Goal: Task Accomplishment & Management: Manage account settings

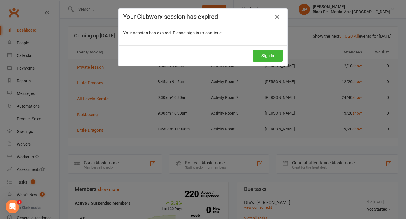
click at [304, 61] on div "Your Clubworx session has expired Your session has expired. Please sign in to c…" at bounding box center [203, 109] width 406 height 219
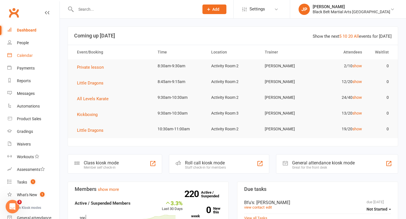
click at [20, 54] on div "Calendar" at bounding box center [25, 55] width 16 height 5
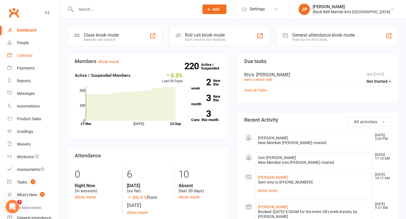
click at [33, 58] on link "Calendar" at bounding box center [33, 55] width 52 height 13
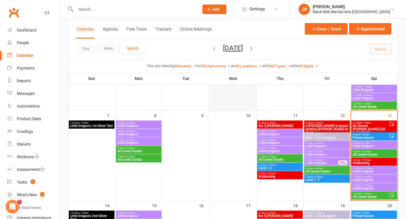
scroll to position [110, 0]
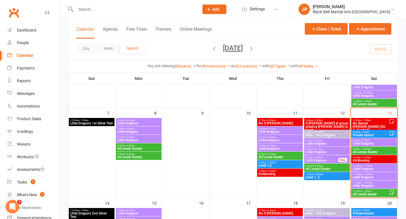
click at [370, 141] on span "8:45am - 9:15am" at bounding box center [373, 141] width 43 height 3
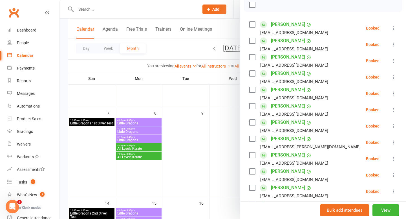
scroll to position [85, 0]
click at [251, 27] on label at bounding box center [252, 24] width 6 height 6
click at [252, 39] on label at bounding box center [252, 41] width 6 height 6
click at [252, 56] on label at bounding box center [252, 57] width 6 height 6
click at [253, 73] on label at bounding box center [252, 73] width 6 height 6
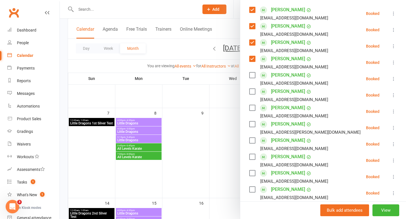
scroll to position [100, 0]
click at [253, 73] on label at bounding box center [252, 75] width 6 height 6
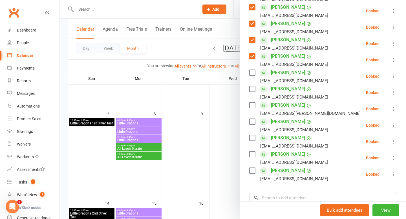
click at [253, 73] on label at bounding box center [252, 73] width 6 height 6
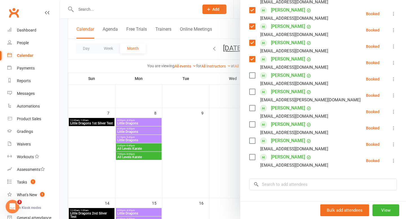
click at [253, 73] on label at bounding box center [252, 76] width 6 height 6
click at [253, 91] on label at bounding box center [252, 92] width 6 height 6
click at [251, 107] on label at bounding box center [252, 108] width 6 height 6
click at [251, 123] on label at bounding box center [252, 125] width 6 height 6
click at [253, 140] on label at bounding box center [252, 141] width 6 height 6
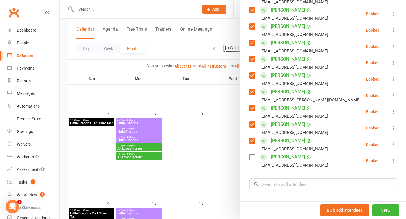
click at [253, 157] on label at bounding box center [252, 158] width 6 height 6
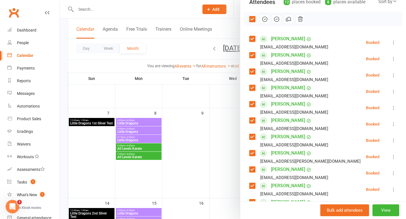
scroll to position [69, 0]
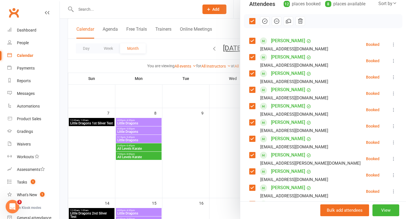
click at [266, 23] on icon "button" at bounding box center [265, 21] width 6 height 6
click at [198, 127] on div at bounding box center [233, 109] width 346 height 219
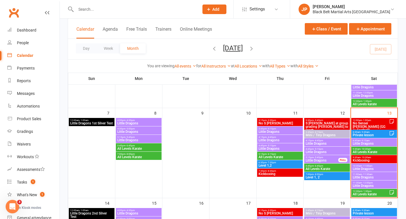
click at [364, 149] on span "- 10:30am" at bounding box center [366, 149] width 10 height 3
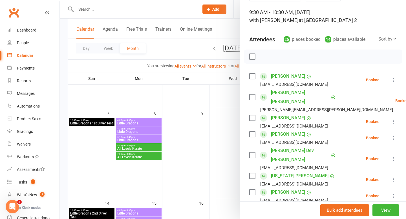
scroll to position [38, 0]
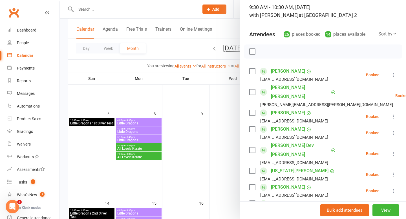
click at [253, 70] on label at bounding box center [252, 72] width 6 height 6
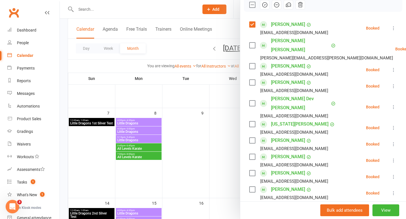
scroll to position [86, 0]
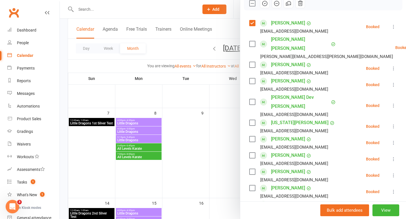
click at [251, 77] on div "Sahar Anwar sadia0802@gmail.com" at bounding box center [289, 85] width 81 height 16
click at [252, 78] on label at bounding box center [252, 81] width 6 height 6
click at [253, 99] on label at bounding box center [252, 102] width 6 height 6
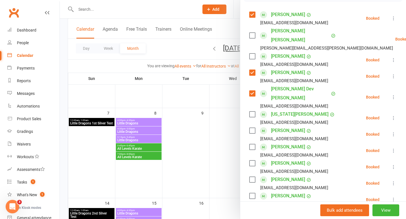
scroll to position [98, 0]
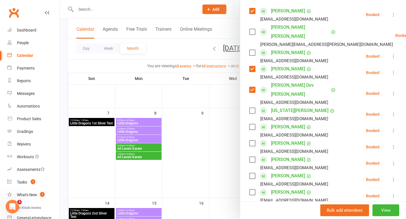
click at [250, 108] on label at bounding box center [252, 111] width 6 height 6
click at [252, 124] on label at bounding box center [252, 127] width 6 height 6
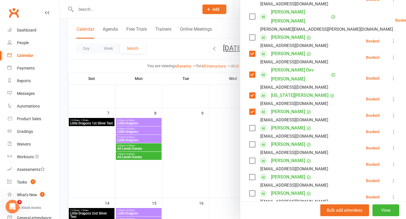
click at [252, 125] on label at bounding box center [252, 128] width 6 height 6
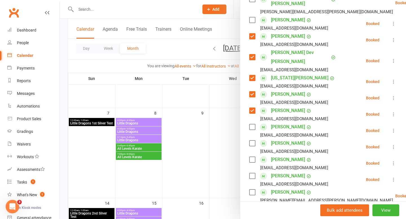
scroll to position [131, 0]
click at [252, 124] on label at bounding box center [252, 127] width 6 height 6
click at [252, 141] on label at bounding box center [252, 144] width 6 height 6
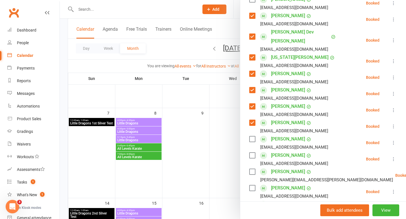
scroll to position [155, 0]
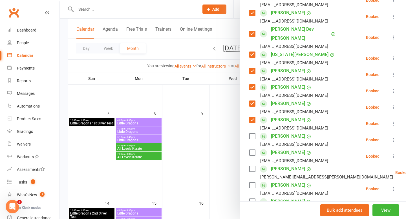
click at [252, 134] on label at bounding box center [252, 137] width 6 height 6
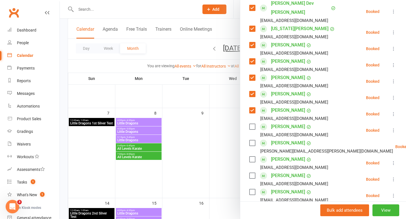
scroll to position [182, 0]
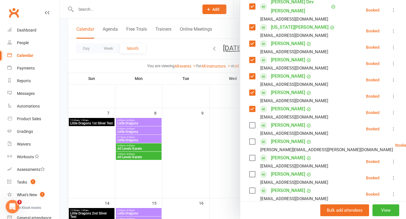
click at [251, 155] on label at bounding box center [252, 158] width 6 height 6
click at [252, 172] on label at bounding box center [252, 175] width 6 height 6
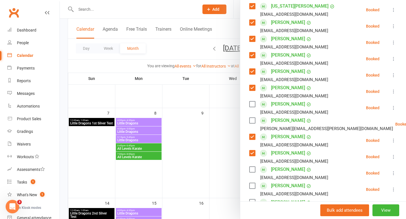
scroll to position [204, 0]
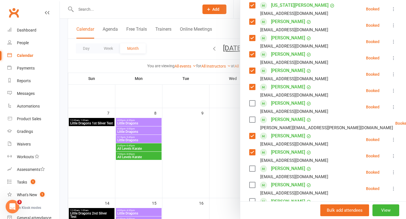
click at [252, 166] on label at bounding box center [252, 169] width 6 height 6
click at [253, 182] on label at bounding box center [252, 185] width 6 height 6
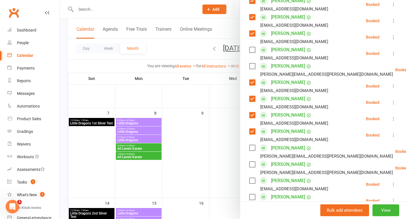
scroll to position [259, 0]
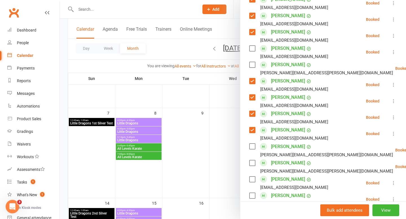
click at [252, 177] on label at bounding box center [252, 180] width 6 height 6
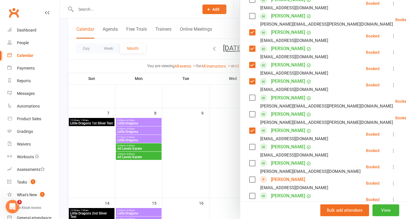
click at [252, 177] on label at bounding box center [252, 180] width 6 height 6
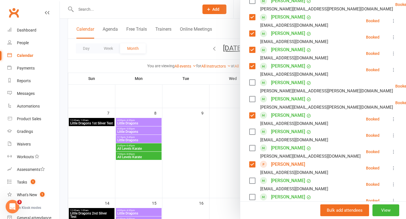
click at [252, 178] on label at bounding box center [252, 181] width 6 height 6
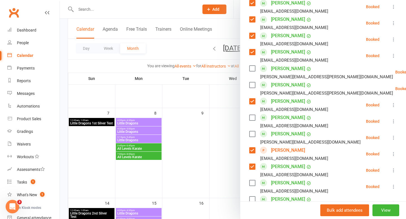
scroll to position [341, 0]
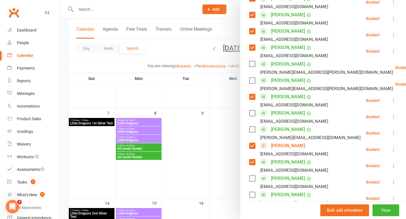
click at [252, 176] on label at bounding box center [252, 179] width 6 height 6
click at [252, 192] on label at bounding box center [252, 195] width 6 height 6
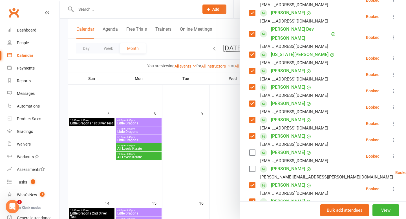
scroll to position [0, 0]
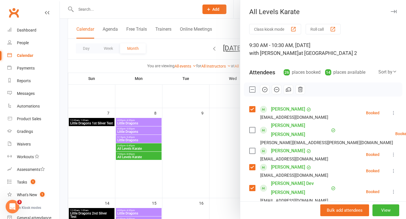
click at [264, 92] on icon "button" at bounding box center [264, 89] width 5 height 5
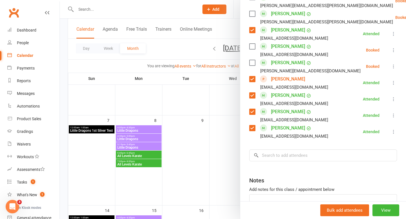
scroll to position [406, 0]
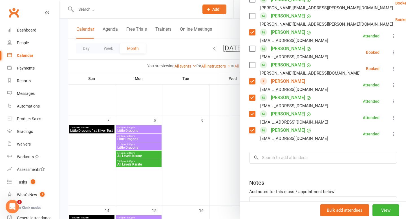
click at [295, 110] on link "[PERSON_NAME]" at bounding box center [288, 114] width 34 height 9
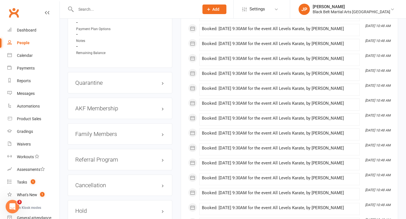
scroll to position [553, 0]
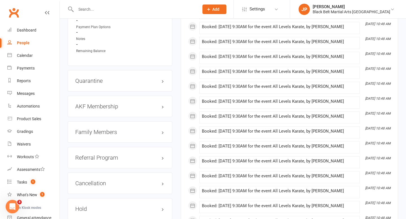
click at [106, 131] on h3 "Family Members" at bounding box center [119, 132] width 89 height 6
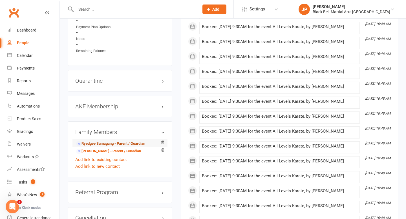
click at [113, 141] on link "Ryedgee Sumagang - Parent / Guardian" at bounding box center [110, 144] width 69 height 6
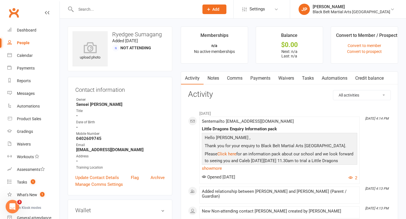
click at [257, 80] on link "Payments" at bounding box center [260, 78] width 28 height 13
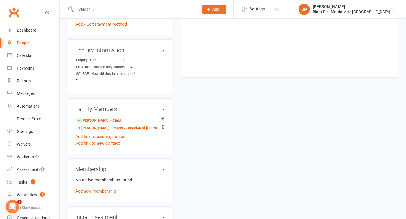
scroll to position [209, 0]
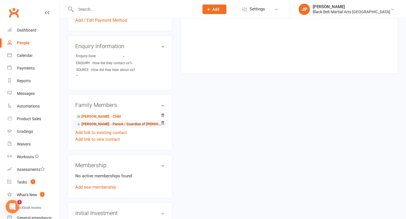
click at [116, 126] on link "Emeterio Sumagang - Parent / Guardian of Caleb Sumagang" at bounding box center [119, 125] width 86 height 6
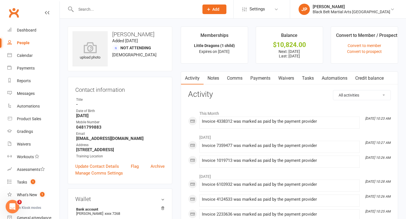
click at [256, 79] on link "Payments" at bounding box center [260, 78] width 28 height 13
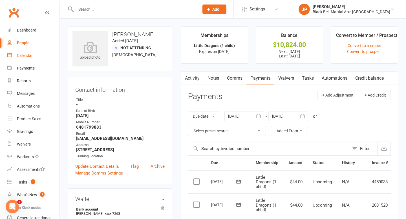
click at [19, 61] on link "Calendar" at bounding box center [33, 55] width 52 height 13
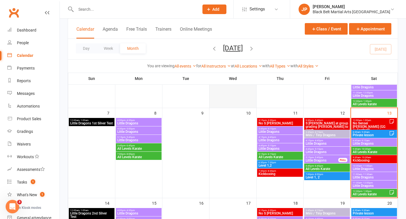
scroll to position [111, 0]
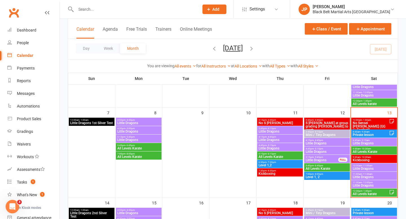
click at [367, 157] on span "- 10:30am" at bounding box center [366, 157] width 10 height 3
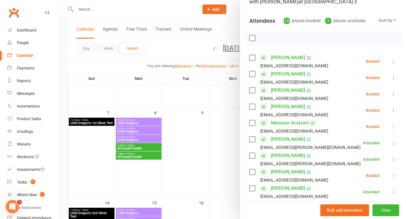
scroll to position [52, 0]
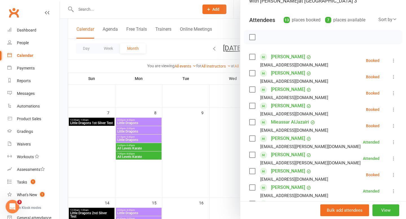
click at [254, 57] on label at bounding box center [252, 57] width 6 height 6
click at [252, 106] on label at bounding box center [252, 106] width 6 height 6
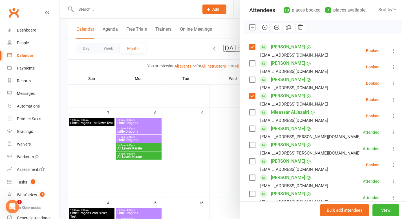
scroll to position [62, 0]
click at [266, 28] on icon "button" at bounding box center [265, 28] width 6 height 6
click at [222, 129] on div at bounding box center [233, 109] width 346 height 219
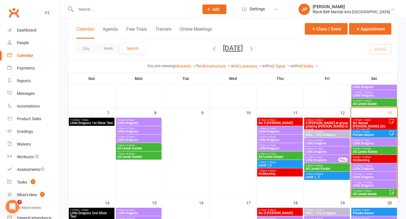
click at [369, 168] on span "Little Dragons" at bounding box center [373, 168] width 43 height 3
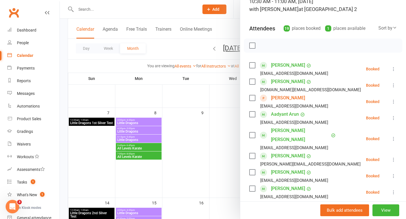
scroll to position [46, 0]
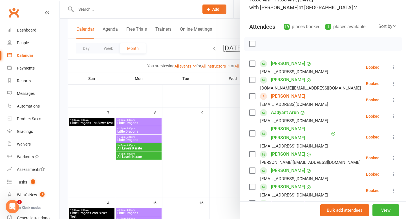
click at [251, 62] on label at bounding box center [252, 64] width 6 height 6
click at [252, 80] on label at bounding box center [252, 80] width 6 height 6
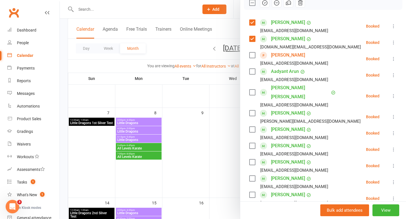
scroll to position [87, 0]
click at [224, 111] on div at bounding box center [233, 109] width 346 height 219
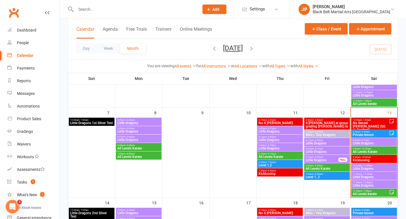
click at [362, 148] on span "- 10:30am" at bounding box center [366, 149] width 10 height 3
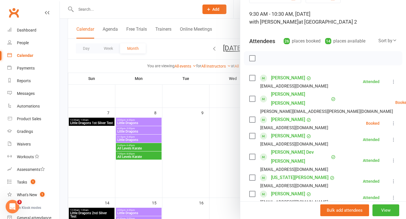
scroll to position [32, 0]
click at [233, 143] on div at bounding box center [233, 109] width 346 height 219
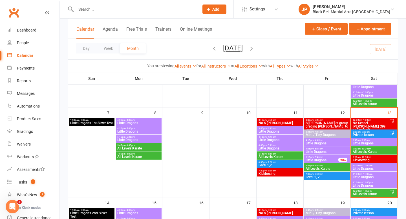
click at [366, 167] on span "Little Dragons" at bounding box center [373, 168] width 43 height 3
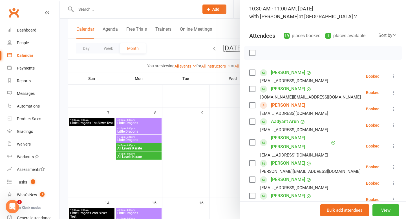
scroll to position [37, 0]
click at [225, 144] on div at bounding box center [233, 109] width 346 height 219
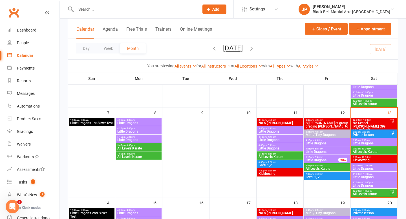
click at [368, 150] on span "All Levels Karate" at bounding box center [373, 151] width 43 height 3
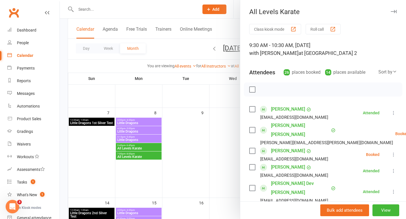
click at [235, 157] on div at bounding box center [233, 109] width 346 height 219
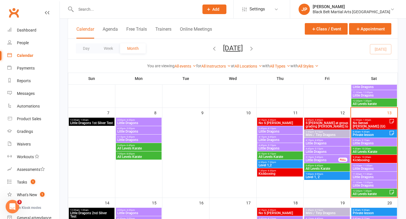
click at [366, 167] on span "Little Dragons" at bounding box center [373, 168] width 43 height 3
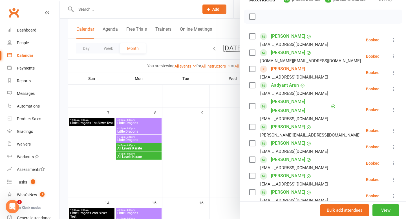
scroll to position [73, 0]
click at [252, 36] on label at bounding box center [252, 36] width 6 height 6
click at [249, 54] on label at bounding box center [252, 53] width 6 height 6
click at [253, 87] on label at bounding box center [252, 85] width 6 height 6
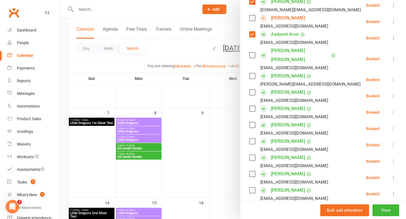
scroll to position [137, 0]
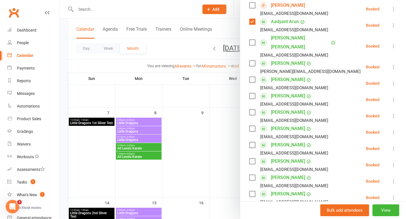
click at [252, 93] on label at bounding box center [252, 96] width 6 height 6
click at [250, 110] on label at bounding box center [252, 113] width 6 height 6
click at [253, 126] on label at bounding box center [252, 129] width 6 height 6
click at [252, 142] on label at bounding box center [252, 145] width 6 height 6
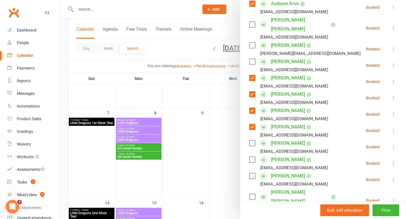
scroll to position [155, 0]
click at [252, 140] on label at bounding box center [252, 143] width 6 height 6
click at [252, 157] on label at bounding box center [252, 160] width 6 height 6
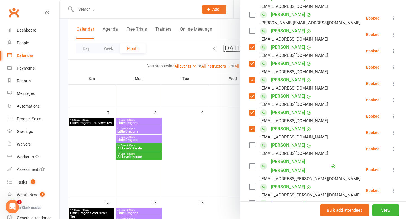
scroll to position [187, 0]
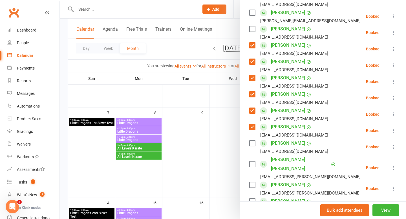
click at [252, 162] on label at bounding box center [252, 165] width 6 height 6
click at [253, 182] on label at bounding box center [252, 185] width 6 height 6
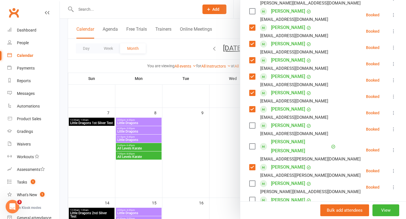
click at [253, 181] on label at bounding box center [252, 184] width 6 height 6
click at [251, 197] on label at bounding box center [252, 200] width 6 height 6
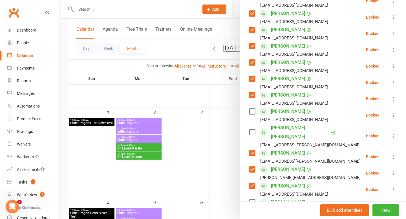
scroll to position [220, 0]
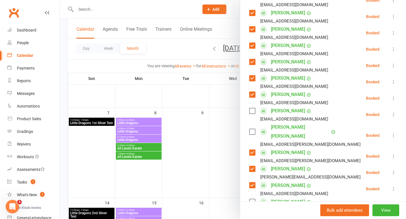
click at [251, 199] on label at bounding box center [252, 202] width 6 height 6
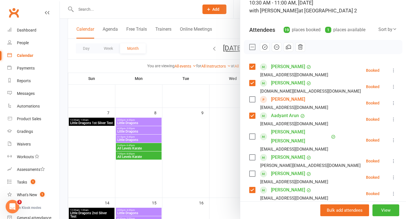
scroll to position [42, 0]
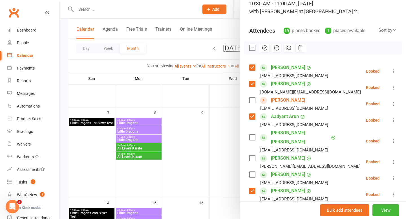
click at [266, 48] on icon "button" at bounding box center [265, 48] width 6 height 6
click at [228, 138] on div at bounding box center [233, 109] width 346 height 219
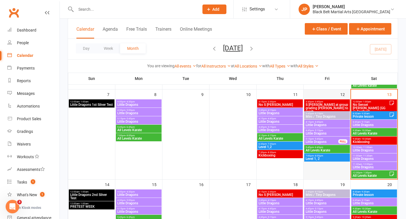
scroll to position [142, 0]
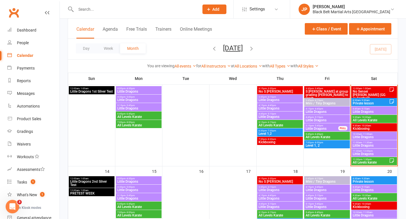
click at [368, 151] on span "- 12:00pm" at bounding box center [367, 151] width 11 height 3
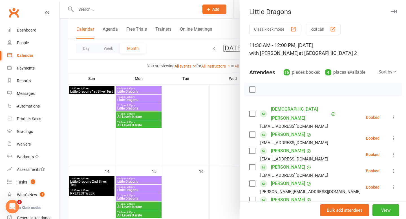
click at [251, 111] on label at bounding box center [252, 114] width 6 height 6
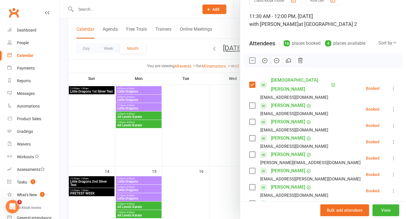
scroll to position [32, 0]
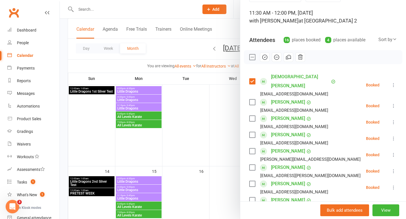
click at [252, 116] on label at bounding box center [252, 119] width 6 height 6
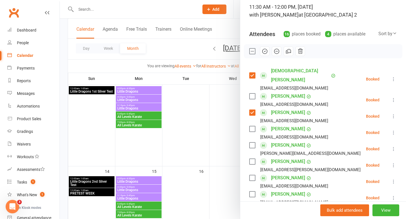
click at [251, 143] on label at bounding box center [252, 146] width 6 height 6
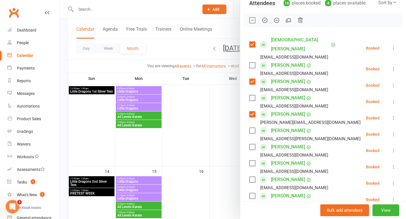
click at [251, 144] on label at bounding box center [252, 147] width 6 height 6
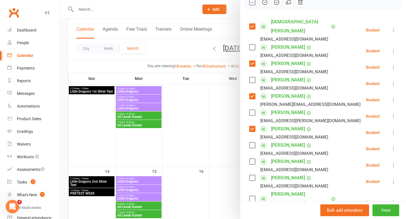
scroll to position [89, 0]
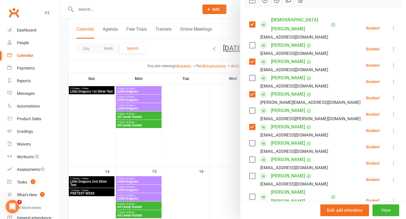
click at [251, 141] on label at bounding box center [252, 144] width 6 height 6
click at [252, 157] on label at bounding box center [252, 160] width 6 height 6
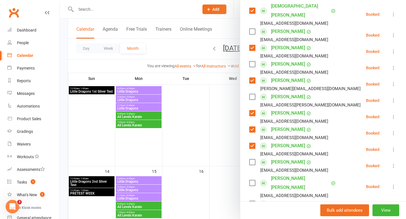
click at [252, 160] on label at bounding box center [252, 163] width 6 height 6
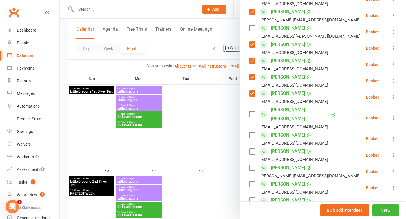
scroll to position [174, 0]
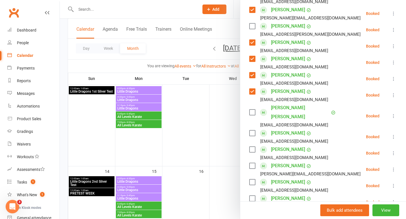
click at [252, 163] on label at bounding box center [252, 166] width 6 height 6
click at [252, 180] on label at bounding box center [252, 183] width 6 height 6
click at [253, 196] on label at bounding box center [252, 199] width 6 height 6
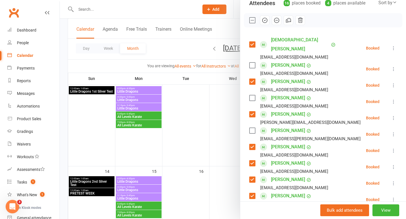
scroll to position [68, 0]
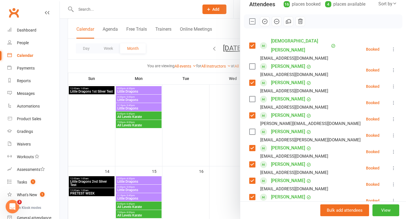
click at [267, 23] on icon "button" at bounding box center [265, 21] width 6 height 6
click at [219, 127] on div at bounding box center [233, 109] width 346 height 219
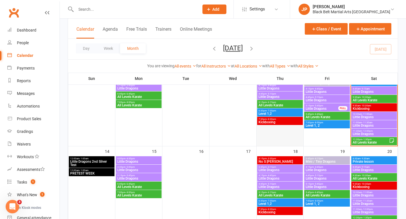
scroll to position [168, 0]
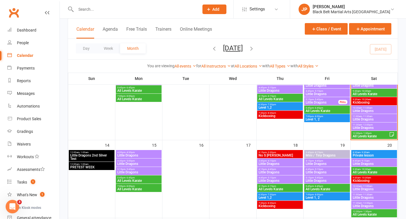
click at [364, 135] on span "All Levels karate" at bounding box center [370, 136] width 37 height 3
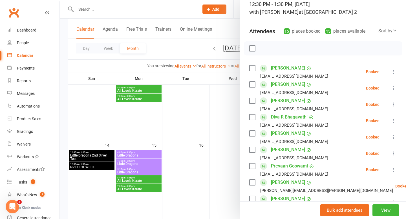
scroll to position [50, 0]
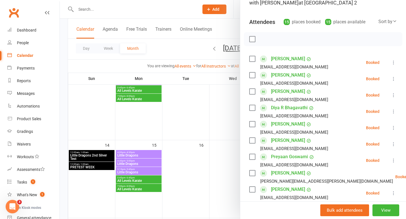
click at [251, 58] on label at bounding box center [252, 59] width 6 height 6
click at [253, 76] on label at bounding box center [252, 75] width 6 height 6
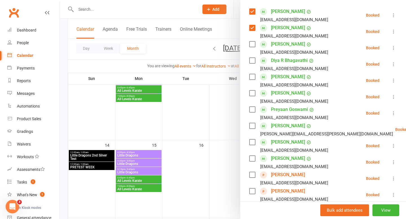
scroll to position [98, 0]
click at [250, 112] on label at bounding box center [252, 110] width 6 height 6
click at [252, 126] on label at bounding box center [252, 126] width 6 height 6
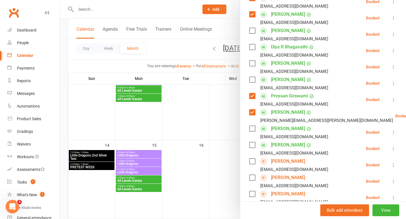
click at [252, 130] on label at bounding box center [252, 129] width 6 height 6
click at [252, 146] on label at bounding box center [252, 145] width 6 height 6
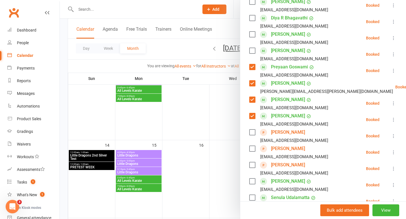
scroll to position [141, 0]
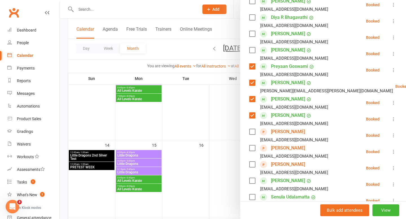
click at [253, 129] on label at bounding box center [252, 132] width 6 height 6
click at [252, 150] on label at bounding box center [252, 148] width 6 height 6
click at [253, 162] on label at bounding box center [252, 165] width 6 height 6
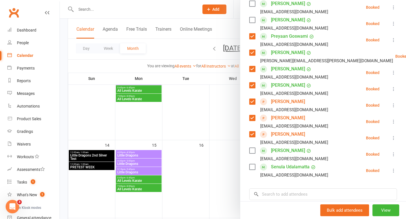
scroll to position [172, 0]
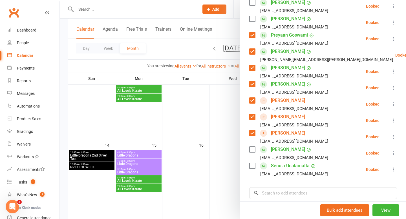
click at [251, 167] on label at bounding box center [252, 166] width 6 height 6
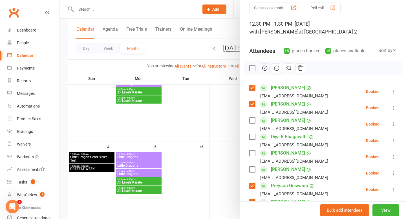
scroll to position [21, 0]
click at [265, 69] on icon "button" at bounding box center [265, 68] width 6 height 6
click at [228, 109] on div at bounding box center [233, 109] width 346 height 219
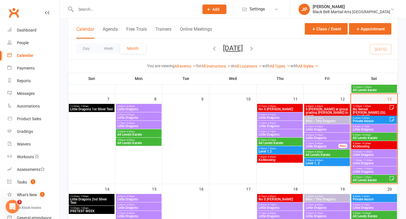
scroll to position [124, 0]
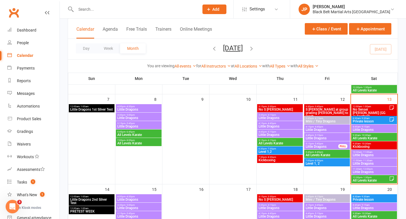
click at [373, 138] on span "All Levels Karate" at bounding box center [373, 138] width 43 height 3
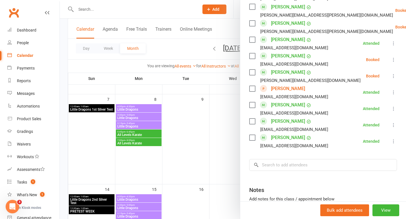
scroll to position [399, 0]
click at [324, 159] on input "search" at bounding box center [323, 165] width 148 height 12
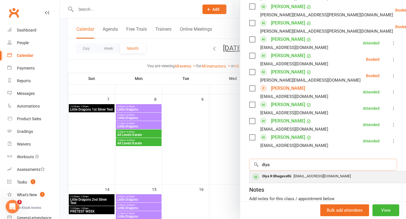
type input "diya"
click at [297, 174] on span "[EMAIL_ADDRESS][DOMAIN_NAME]" at bounding box center [322, 176] width 57 height 4
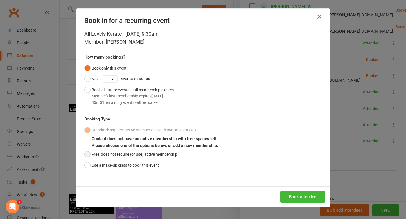
click at [172, 153] on button "Free: does not require (or use) active membership" at bounding box center [130, 154] width 93 height 11
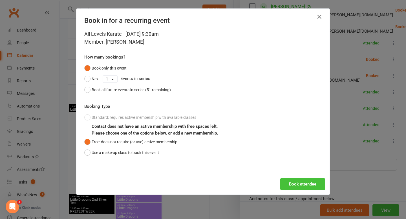
click at [299, 185] on button "Book attendee" at bounding box center [302, 184] width 45 height 12
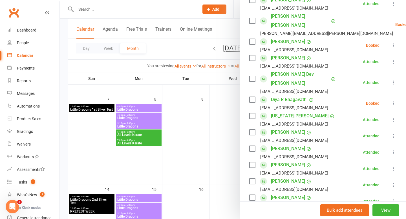
scroll to position [108, 0]
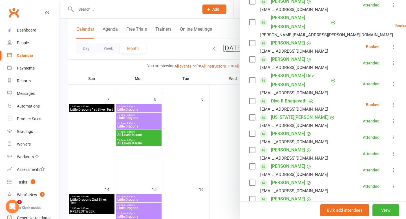
click at [393, 102] on icon at bounding box center [394, 105] width 6 height 6
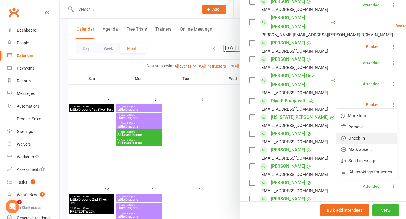
click at [363, 133] on link "Check in" at bounding box center [366, 138] width 61 height 11
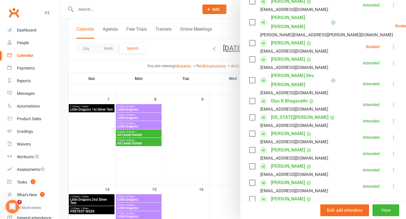
click at [228, 135] on div at bounding box center [233, 109] width 346 height 219
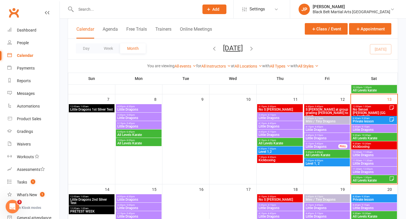
click at [154, 6] on input "text" at bounding box center [134, 9] width 121 height 8
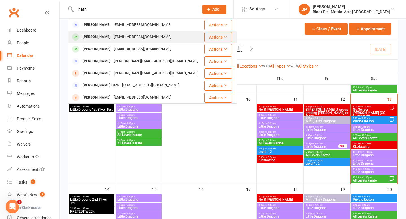
type input "nath"
click at [127, 33] on div "[EMAIL_ADDRESS][DOMAIN_NAME]" at bounding box center [142, 37] width 61 height 8
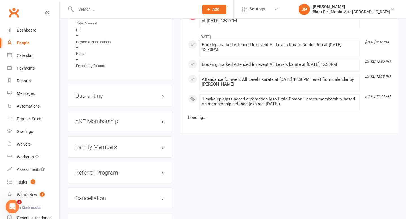
scroll to position [547, 0]
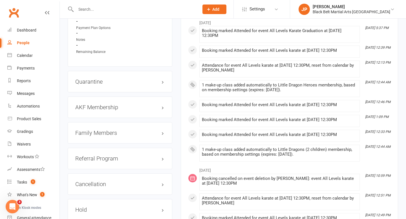
click at [110, 132] on h3 "Family Members" at bounding box center [119, 133] width 89 height 6
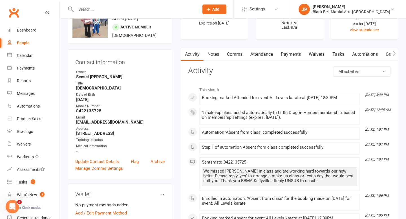
scroll to position [36, 0]
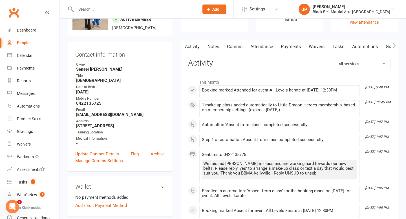
click at [229, 45] on link "Comms" at bounding box center [234, 46] width 23 height 13
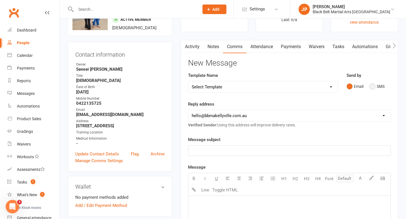
click at [375, 88] on button "SMS" at bounding box center [376, 86] width 15 height 11
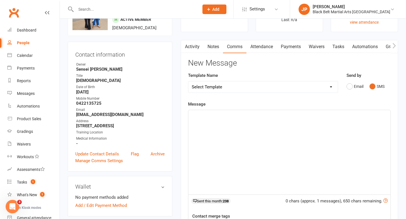
click at [321, 86] on select "Select Template [SMS] Bank account details [SMS] Booth follow up [Email] Cancel…" at bounding box center [262, 86] width 149 height 11
select select "20"
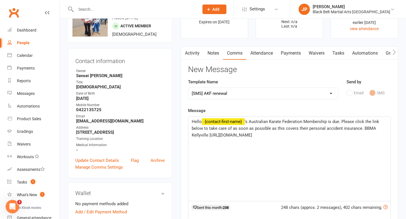
scroll to position [32, 0]
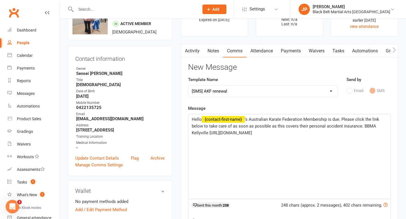
click at [249, 120] on span "'s Australian Karate Federation Membership is due. Please click the link below …" at bounding box center [286, 126] width 189 height 19
click at [252, 126] on span "Hi. Ariya and Rohan's Australian Karate Federation Membership is due. Please cl…" at bounding box center [287, 126] width 191 height 19
click at [305, 134] on p "Hi. Ariya and Rohan's Australian Karate Federation Membership is due. Please cl…" at bounding box center [289, 126] width 195 height 20
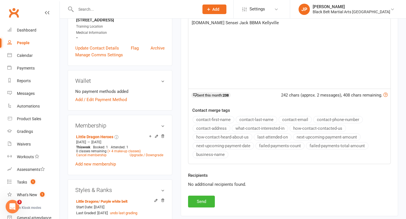
scroll to position [147, 0]
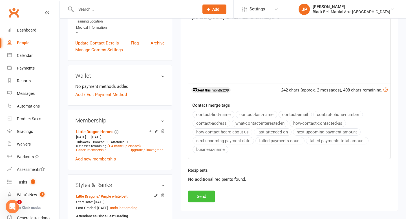
click at [201, 194] on button "Send" at bounding box center [201, 197] width 27 height 12
select select
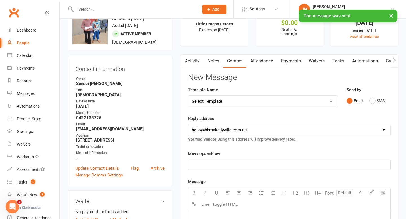
scroll to position [0, 0]
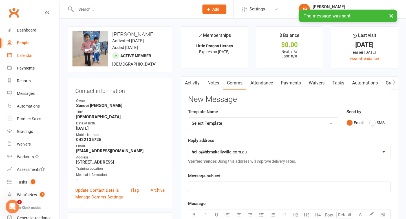
click at [21, 56] on div "Calendar" at bounding box center [25, 55] width 16 height 5
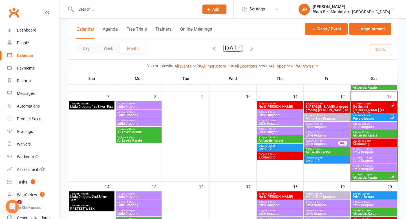
scroll to position [127, 0]
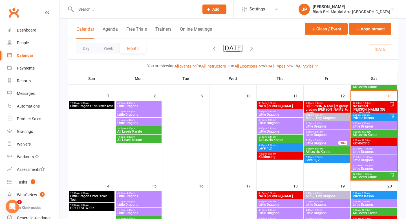
click at [365, 134] on span "All Levels Karate" at bounding box center [373, 134] width 43 height 3
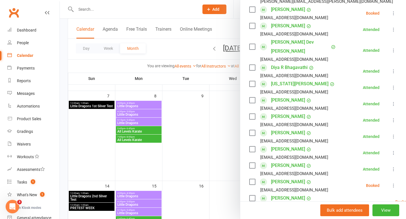
scroll to position [141, 0]
click at [224, 114] on div at bounding box center [233, 109] width 346 height 219
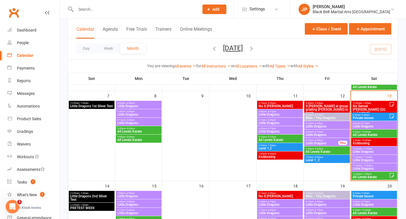
click at [367, 166] on span "- 12:00pm" at bounding box center [367, 166] width 11 height 3
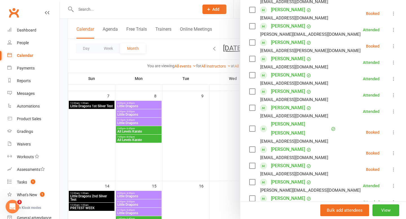
scroll to position [159, 0]
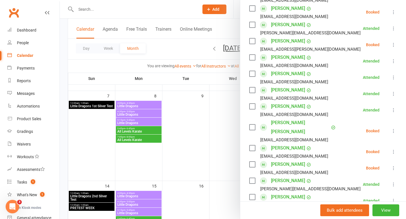
click at [231, 142] on div at bounding box center [233, 109] width 346 height 219
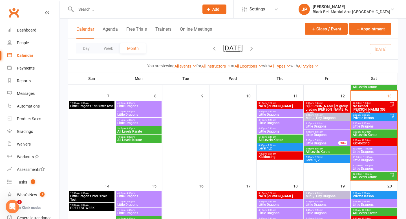
click at [364, 161] on span "Little Dragons" at bounding box center [373, 160] width 43 height 3
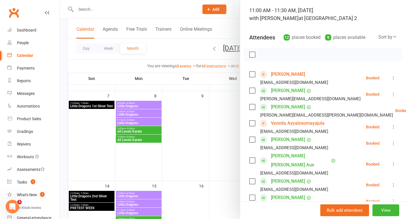
scroll to position [52, 0]
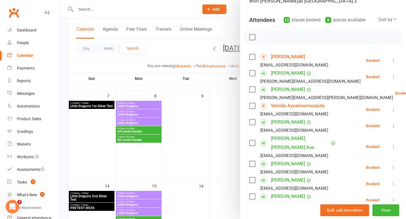
click at [395, 78] on icon at bounding box center [394, 77] width 6 height 6
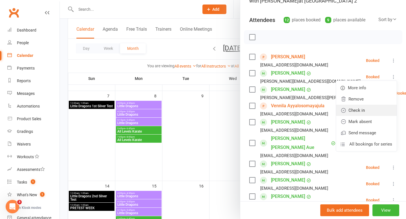
click at [367, 109] on link "Check in" at bounding box center [366, 110] width 61 height 11
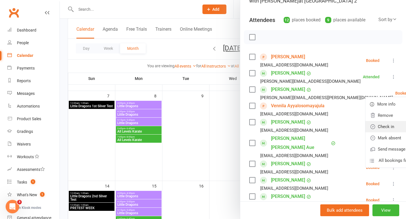
click at [368, 128] on link "Check in" at bounding box center [395, 126] width 61 height 11
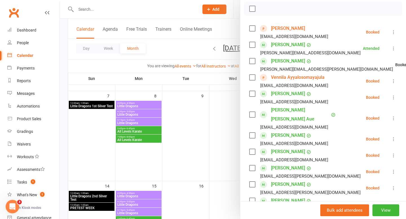
scroll to position [81, 0]
click at [394, 97] on icon at bounding box center [394, 97] width 6 height 6
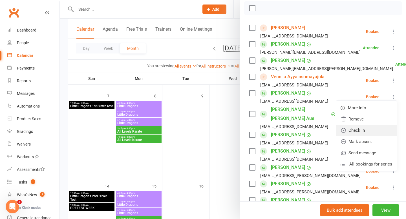
click at [369, 129] on link "Check in" at bounding box center [366, 130] width 61 height 11
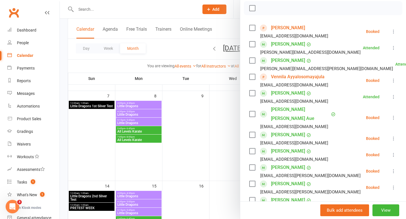
click at [253, 111] on label at bounding box center [252, 114] width 6 height 6
click at [251, 132] on label at bounding box center [252, 135] width 6 height 6
click at [252, 149] on label at bounding box center [252, 152] width 6 height 6
click at [252, 165] on label at bounding box center [252, 168] width 6 height 6
click at [253, 181] on label at bounding box center [252, 184] width 6 height 6
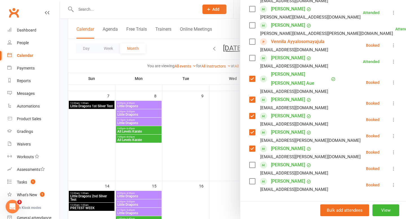
scroll to position [117, 0]
click at [253, 178] on label at bounding box center [252, 181] width 6 height 6
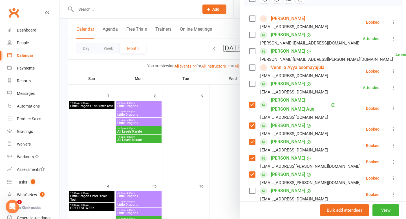
scroll to position [74, 0]
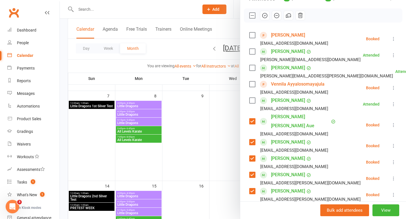
click at [266, 16] on icon "button" at bounding box center [265, 15] width 6 height 6
click at [212, 127] on div at bounding box center [233, 109] width 346 height 219
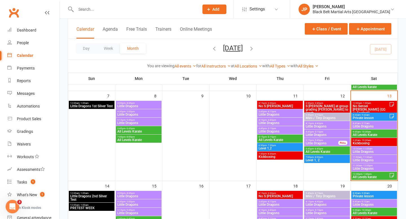
click at [356, 165] on span "11:30am - 12:00pm" at bounding box center [373, 166] width 43 height 3
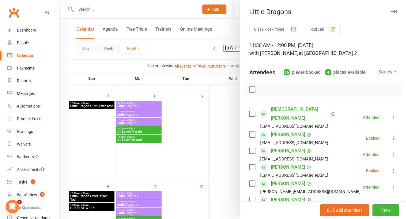
click at [231, 149] on div at bounding box center [233, 109] width 346 height 219
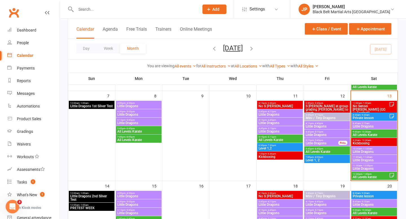
click at [371, 150] on span "Little Dragons" at bounding box center [373, 151] width 43 height 3
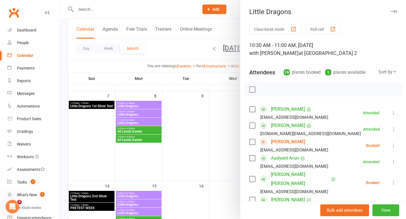
click at [222, 142] on div at bounding box center [233, 109] width 346 height 219
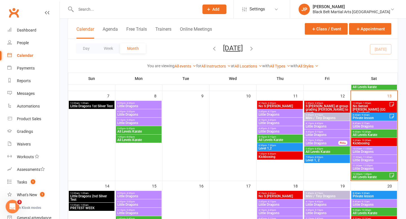
click at [370, 159] on span "Little Dragons" at bounding box center [373, 160] width 43 height 3
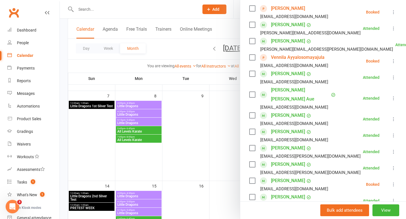
scroll to position [100, 0]
click at [226, 135] on div at bounding box center [233, 109] width 346 height 219
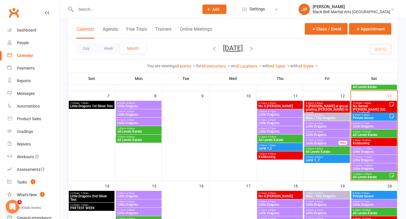
click at [371, 149] on span "- 11:00am" at bounding box center [367, 149] width 10 height 3
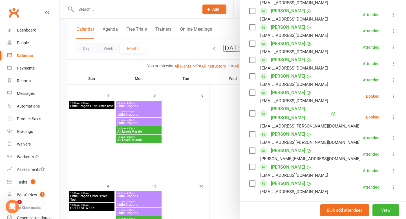
scroll to position [241, 0]
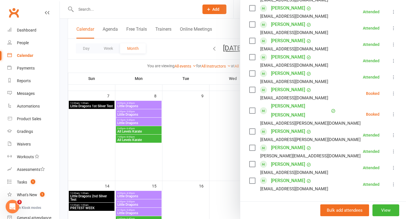
click at [395, 112] on icon at bounding box center [394, 115] width 6 height 6
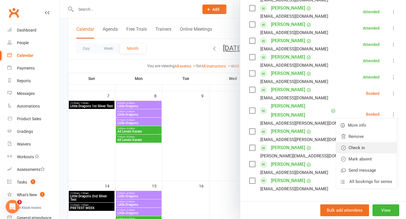
click at [367, 142] on link "Check in" at bounding box center [366, 147] width 61 height 11
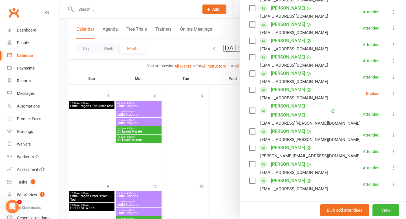
click at [225, 143] on div at bounding box center [233, 109] width 346 height 219
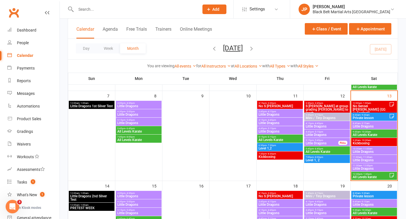
click at [367, 167] on span "Little Dragons" at bounding box center [373, 168] width 43 height 3
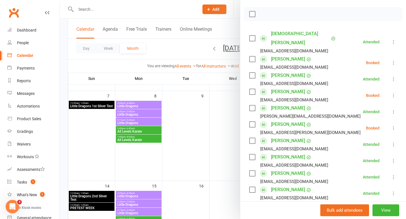
scroll to position [83, 0]
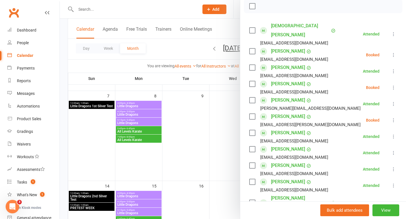
click at [252, 81] on label at bounding box center [252, 84] width 6 height 6
click at [262, 6] on icon "button" at bounding box center [265, 6] width 6 height 6
click at [224, 117] on div at bounding box center [233, 109] width 346 height 219
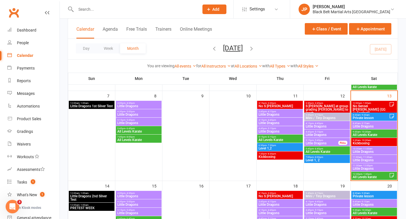
click at [364, 150] on span "Little Dragons" at bounding box center [373, 151] width 43 height 3
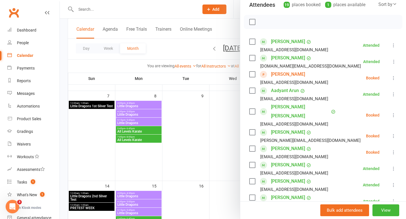
scroll to position [68, 0]
click at [223, 133] on div at bounding box center [233, 109] width 346 height 219
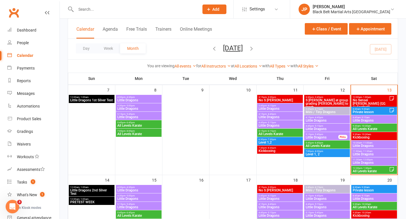
scroll to position [127, 0]
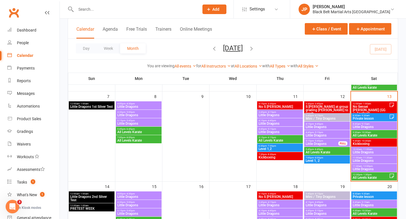
click at [365, 126] on span "Little Dragons" at bounding box center [373, 126] width 43 height 3
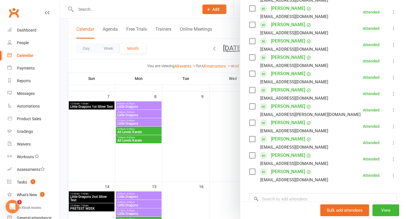
scroll to position [124, 0]
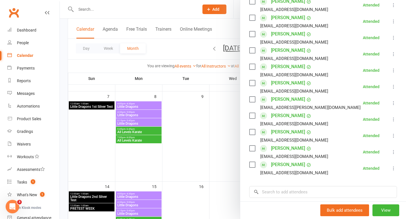
click at [228, 126] on div at bounding box center [233, 109] width 346 height 219
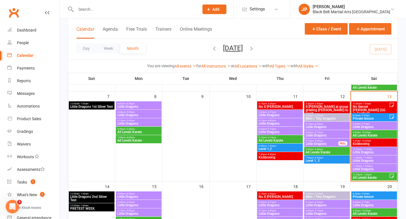
click at [372, 132] on span "9:30am - 10:30am" at bounding box center [373, 132] width 43 height 3
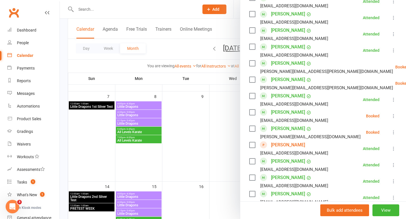
scroll to position [365, 0]
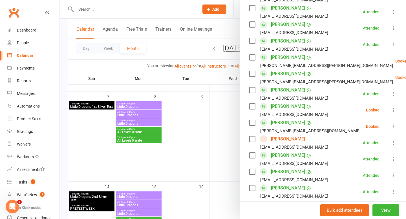
click at [224, 114] on div at bounding box center [233, 109] width 346 height 219
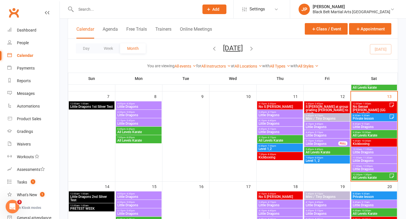
click at [358, 142] on span "9:30am - 10:30am" at bounding box center [373, 141] width 43 height 3
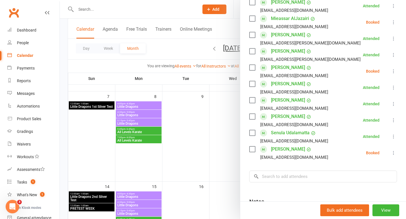
scroll to position [156, 0]
click at [222, 137] on div at bounding box center [233, 109] width 346 height 219
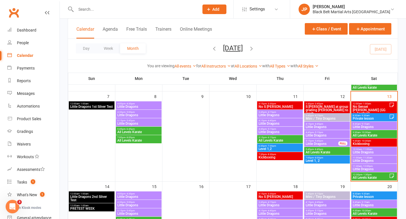
click at [360, 150] on span "10:30am - 11:00am" at bounding box center [373, 149] width 43 height 3
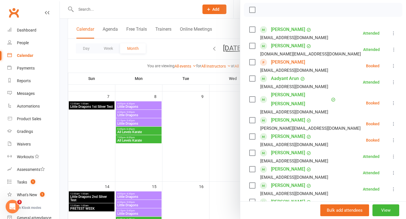
scroll to position [83, 0]
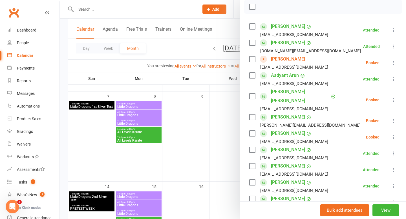
click at [393, 97] on icon at bounding box center [394, 100] width 6 height 6
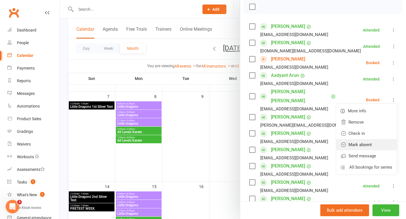
click at [365, 139] on link "Mark absent" at bounding box center [366, 144] width 61 height 11
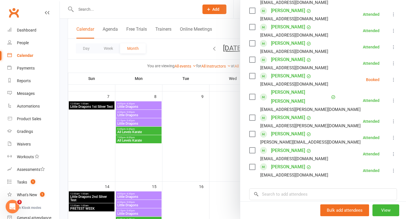
scroll to position [257, 0]
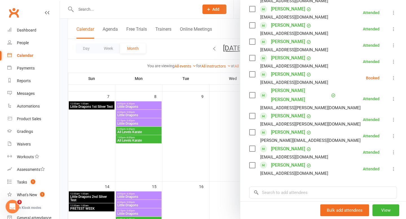
click at [222, 139] on div at bounding box center [233, 109] width 346 height 219
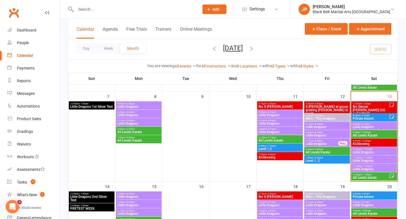
click at [367, 157] on span "- 11:30am" at bounding box center [367, 158] width 10 height 3
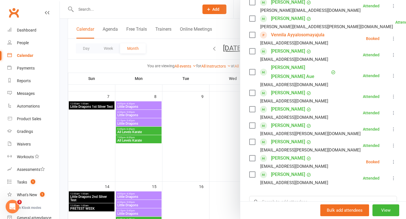
scroll to position [124, 0]
click at [228, 150] on div at bounding box center [233, 109] width 346 height 219
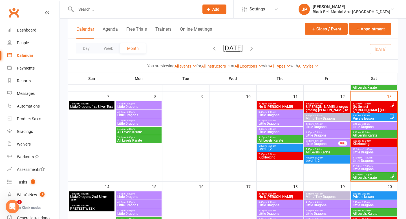
click at [369, 169] on span "Little Dragons" at bounding box center [373, 169] width 43 height 3
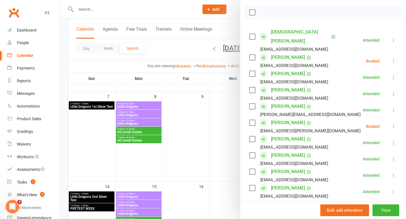
scroll to position [79, 0]
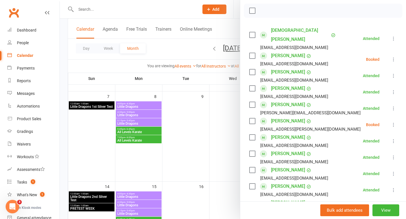
click at [393, 122] on icon at bounding box center [394, 125] width 6 height 6
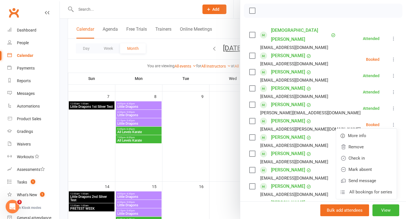
click at [343, 107] on li "Kalhan Bharath harini.hk3687@gmail.com Attended More info Remove Mark absent Un…" at bounding box center [323, 108] width 148 height 16
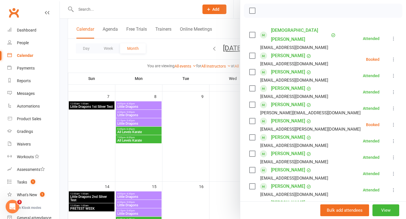
click at [394, 122] on icon at bounding box center [394, 125] width 6 height 6
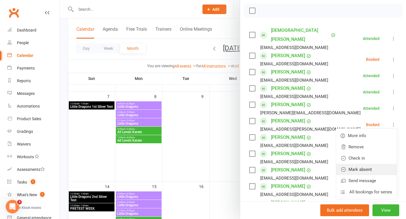
click at [372, 164] on link "Mark absent" at bounding box center [366, 169] width 61 height 11
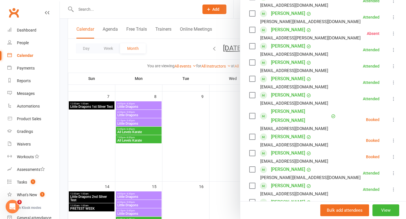
scroll to position [174, 0]
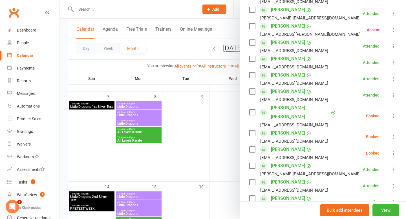
click at [392, 113] on icon at bounding box center [394, 116] width 6 height 6
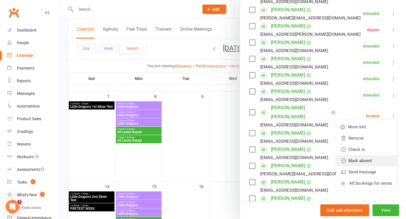
click at [368, 155] on link "Mark absent" at bounding box center [366, 160] width 61 height 11
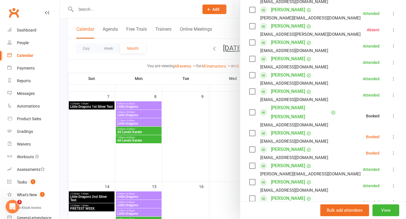
click at [394, 134] on icon at bounding box center [394, 137] width 6 height 6
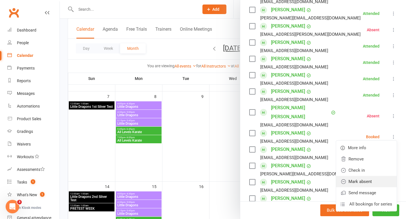
click at [369, 176] on link "Mark absent" at bounding box center [366, 181] width 61 height 11
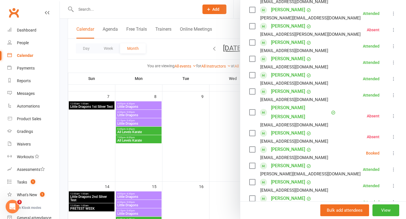
click at [216, 164] on div at bounding box center [233, 109] width 346 height 219
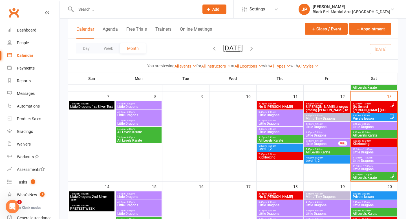
click at [367, 176] on span "All Levels karate" at bounding box center [370, 177] width 37 height 3
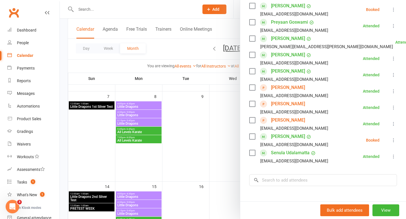
scroll to position [186, 0]
click at [226, 146] on div at bounding box center [233, 109] width 346 height 219
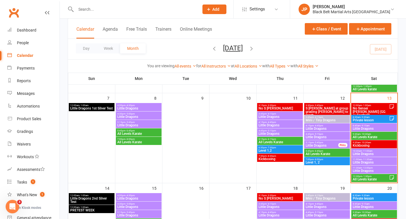
scroll to position [126, 0]
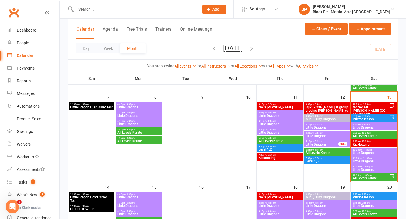
click at [364, 143] on span "Kickboxing" at bounding box center [373, 144] width 43 height 3
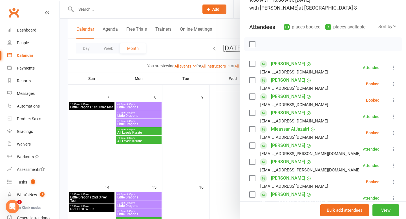
scroll to position [48, 0]
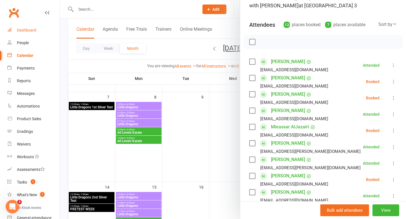
click at [32, 31] on div "Dashboard" at bounding box center [26, 30] width 19 height 5
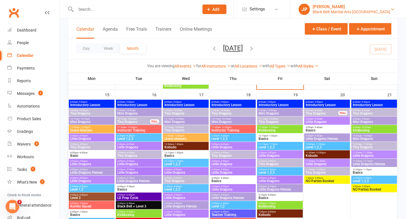
scroll to position [457, 0]
click at [348, 7] on div "[PERSON_NAME]" at bounding box center [352, 6] width 78 height 5
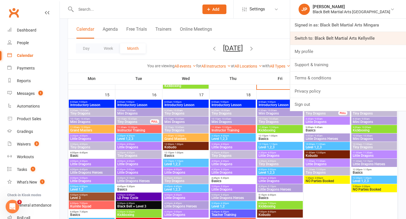
click at [340, 43] on link "Switch to: Black Belt Martial Arts Kellyville" at bounding box center [348, 38] width 116 height 13
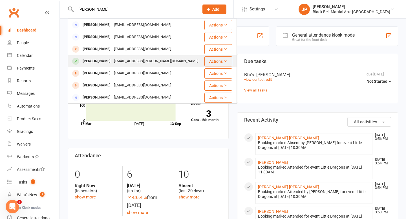
type input "[PERSON_NAME]"
click at [89, 61] on div "[PERSON_NAME]" at bounding box center [96, 61] width 31 height 8
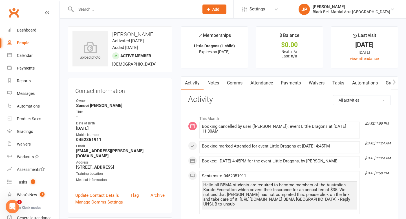
click at [259, 88] on link "Attendance" at bounding box center [261, 83] width 30 height 13
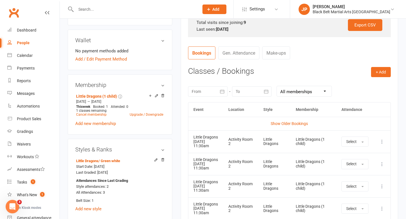
scroll to position [189, 0]
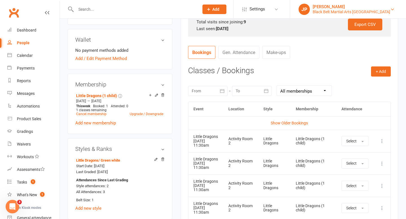
click at [372, 6] on div "[PERSON_NAME]" at bounding box center [352, 6] width 78 height 5
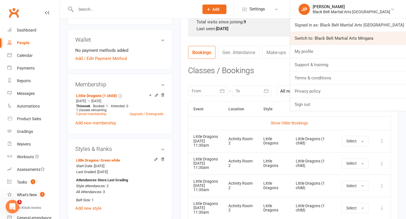
click at [371, 37] on link "Switch to: Black Belt Martial Arts Mingara" at bounding box center [348, 38] width 116 height 13
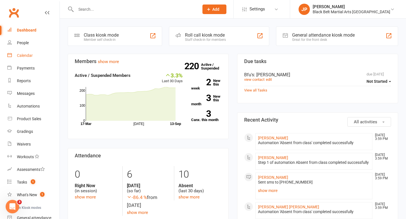
click at [33, 53] on link "Calendar" at bounding box center [33, 55] width 52 height 13
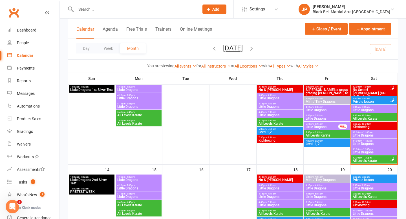
scroll to position [146, 0]
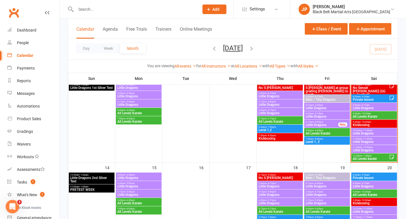
click at [367, 108] on span "Little Dragons" at bounding box center [373, 108] width 43 height 3
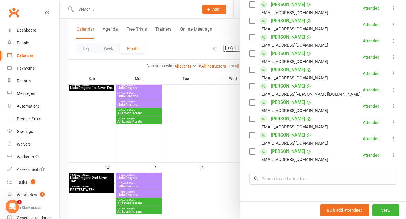
scroll to position [138, 0]
click at [224, 138] on div at bounding box center [233, 109] width 346 height 219
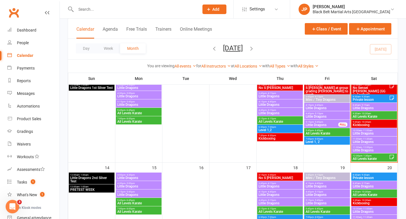
click at [374, 115] on span "All Levels Karate" at bounding box center [373, 116] width 43 height 3
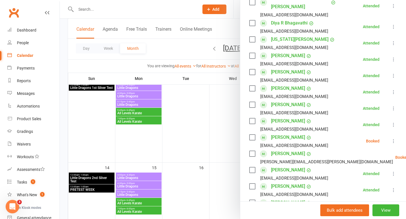
scroll to position [186, 0]
click at [223, 125] on div at bounding box center [233, 109] width 346 height 219
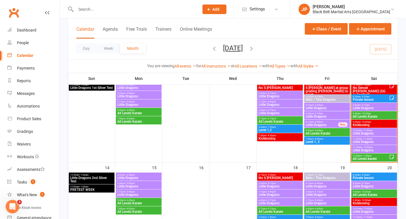
click at [367, 116] on span "All Levels Karate" at bounding box center [373, 116] width 43 height 3
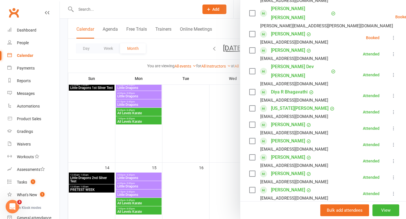
scroll to position [121, 0]
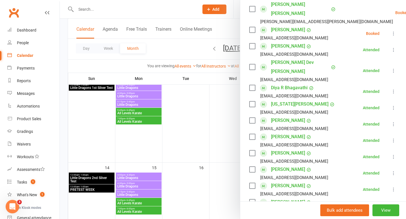
click at [227, 136] on div at bounding box center [233, 109] width 346 height 219
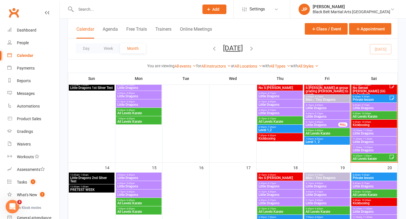
click at [366, 123] on span "- 10:30am" at bounding box center [366, 122] width 10 height 3
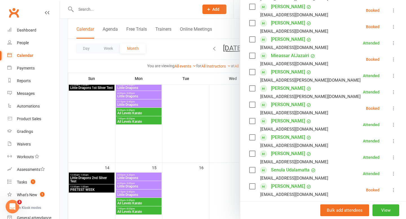
scroll to position [119, 0]
click at [220, 123] on div at bounding box center [233, 109] width 346 height 219
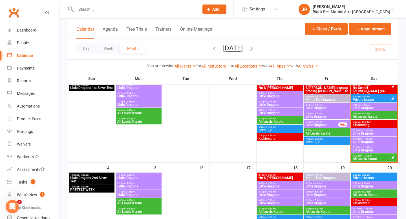
click at [374, 132] on span "Little Dragons" at bounding box center [373, 133] width 43 height 3
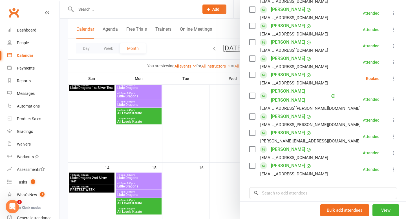
scroll to position [257, 0]
click at [226, 137] on div at bounding box center [233, 109] width 346 height 219
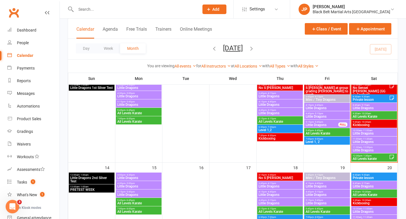
click at [363, 148] on span "- 12:00pm" at bounding box center [367, 147] width 11 height 3
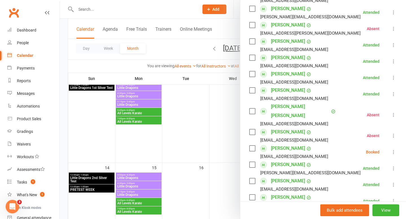
scroll to position [176, 0]
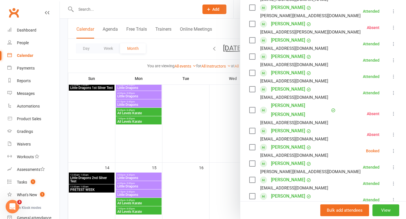
click at [221, 133] on div at bounding box center [233, 109] width 346 height 219
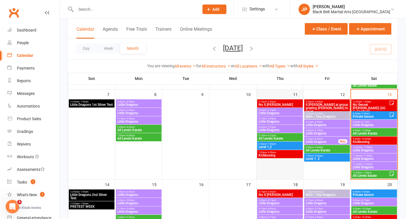
scroll to position [128, 0]
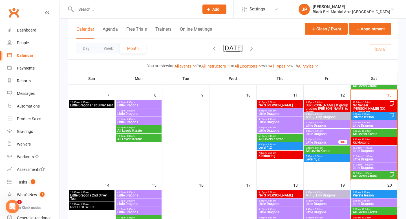
click at [366, 125] on span "Little Dragons" at bounding box center [373, 125] width 43 height 3
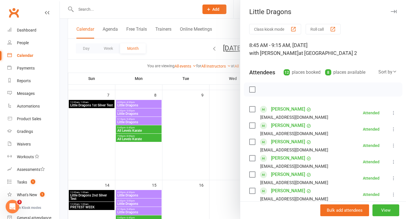
click at [226, 126] on div at bounding box center [233, 109] width 346 height 219
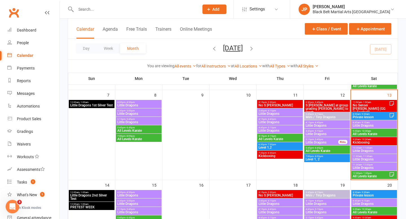
click at [362, 174] on span "- 1:30pm" at bounding box center [366, 173] width 9 height 3
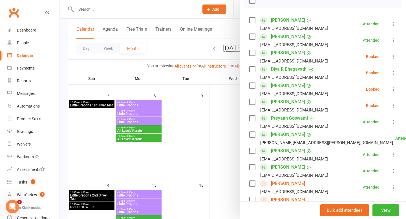
scroll to position [89, 0]
click at [224, 127] on div at bounding box center [233, 109] width 346 height 219
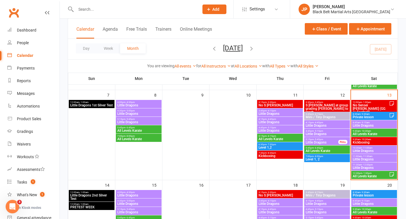
click at [360, 173] on span "12:30pm - 1:30pm" at bounding box center [370, 173] width 37 height 3
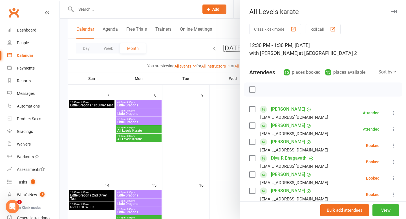
scroll to position [10, 0]
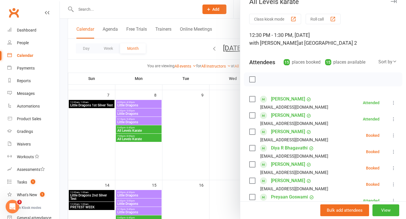
click at [229, 149] on div at bounding box center [233, 109] width 346 height 219
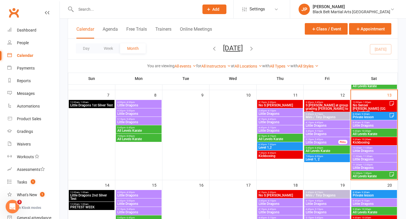
click at [362, 165] on span "- 12:00pm" at bounding box center [367, 165] width 11 height 3
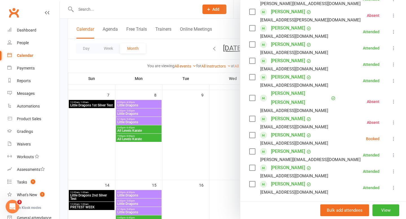
scroll to position [188, 0]
click at [233, 140] on div at bounding box center [233, 109] width 346 height 219
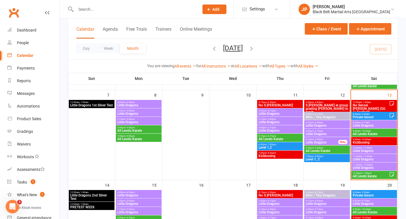
click at [365, 175] on span "All Levels karate" at bounding box center [370, 176] width 37 height 3
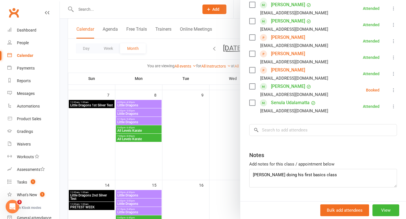
scroll to position [240, 0]
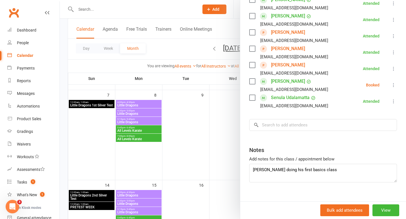
click at [218, 127] on div at bounding box center [233, 109] width 346 height 219
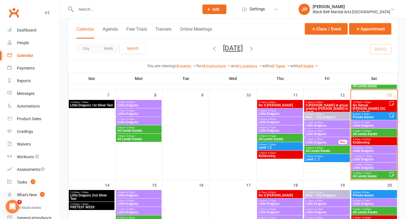
click at [369, 166] on span "Little Dragons" at bounding box center [373, 167] width 43 height 3
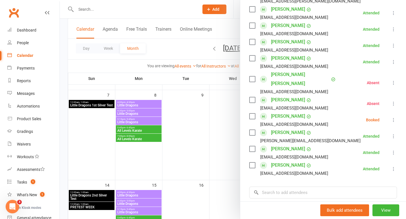
scroll to position [208, 0]
click at [229, 124] on div at bounding box center [233, 109] width 346 height 219
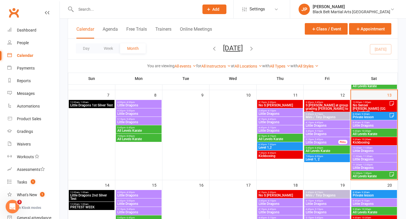
click at [365, 137] on div at bounding box center [374, 140] width 45 height 80
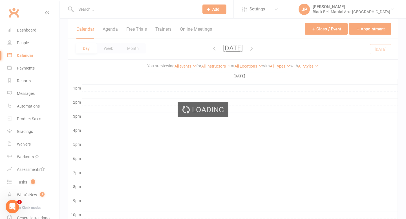
scroll to position [179, 0]
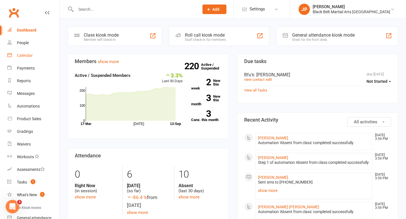
click at [23, 53] on div "Calendar" at bounding box center [25, 55] width 16 height 5
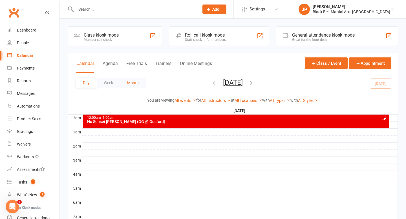
click at [134, 83] on button "Month" at bounding box center [133, 83] width 26 height 10
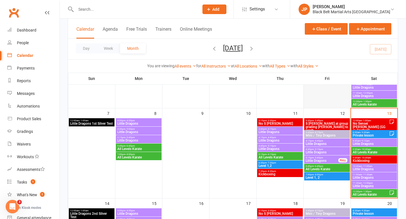
scroll to position [112, 0]
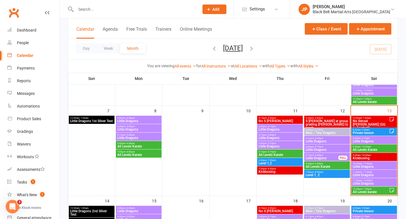
click at [368, 140] on span "Little Dragons" at bounding box center [373, 141] width 43 height 3
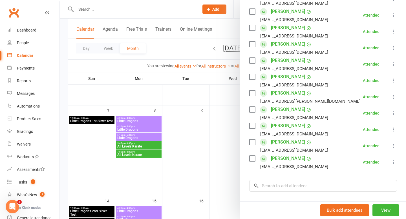
scroll to position [133, 0]
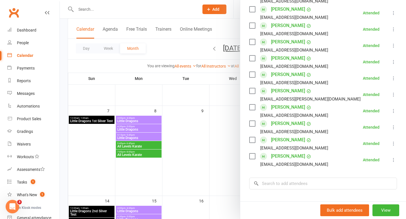
click at [232, 164] on div at bounding box center [233, 109] width 346 height 219
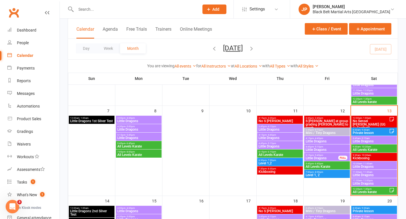
click at [367, 148] on span "All Levels Karate" at bounding box center [373, 149] width 43 height 3
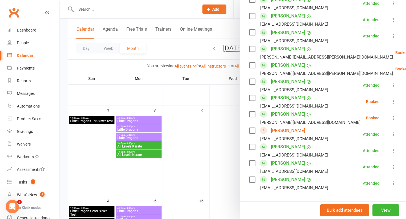
scroll to position [385, 0]
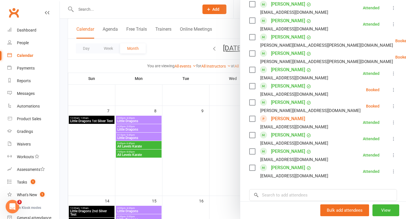
click at [226, 143] on div at bounding box center [233, 109] width 346 height 219
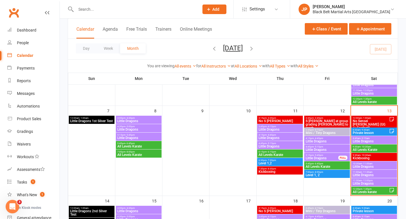
click at [368, 157] on span "Kickboxing" at bounding box center [373, 158] width 43 height 3
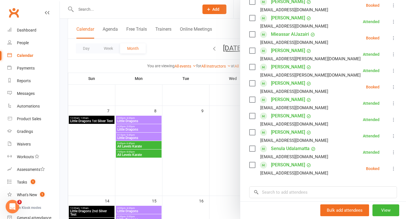
scroll to position [152, 0]
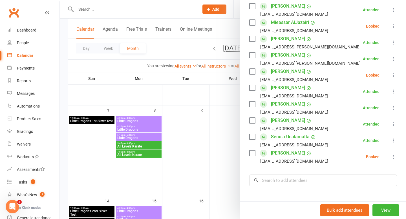
click at [231, 125] on div at bounding box center [233, 109] width 346 height 219
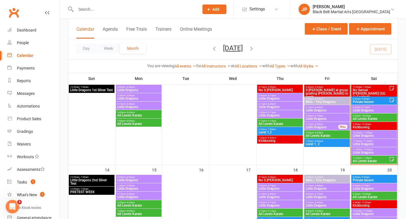
scroll to position [144, 0]
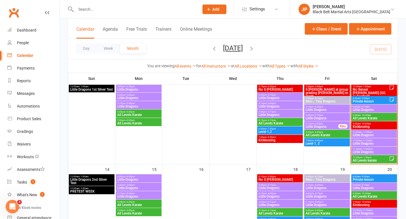
click at [368, 134] on span "Little Dragons" at bounding box center [373, 135] width 43 height 3
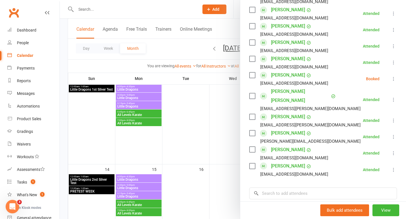
scroll to position [257, 0]
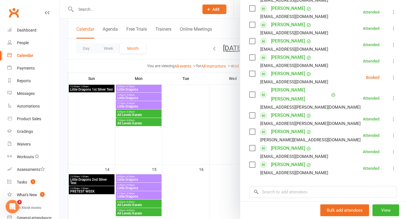
click at [219, 132] on div at bounding box center [233, 109] width 346 height 219
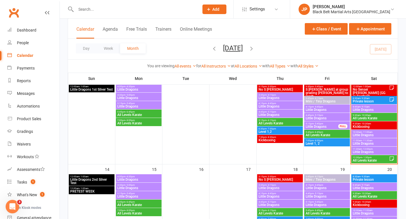
click at [369, 141] on span "- 11:30am" at bounding box center [367, 141] width 10 height 3
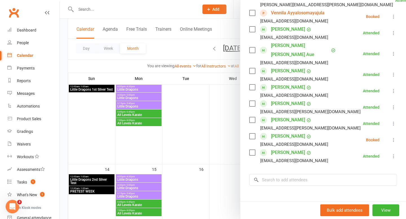
scroll to position [146, 0]
click at [235, 128] on div at bounding box center [233, 109] width 346 height 219
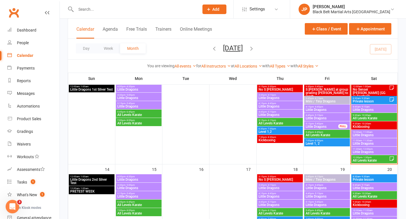
click at [364, 152] on span "Little Dragons" at bounding box center [373, 152] width 43 height 3
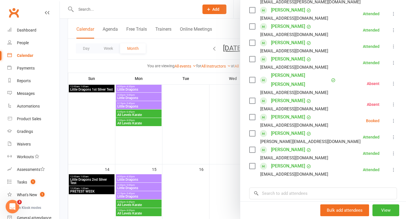
scroll to position [208, 0]
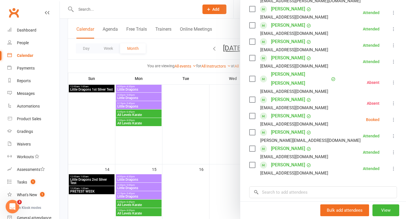
click at [219, 133] on div at bounding box center [233, 109] width 346 height 219
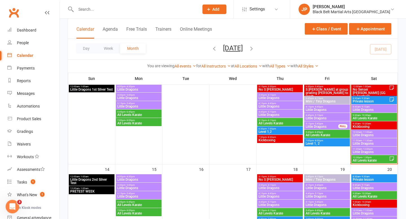
click at [366, 158] on span "- 1:30pm" at bounding box center [366, 157] width 9 height 3
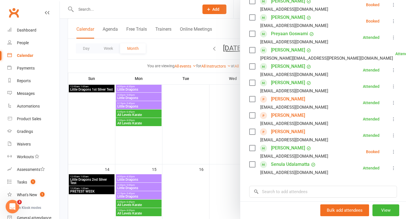
scroll to position [179, 0]
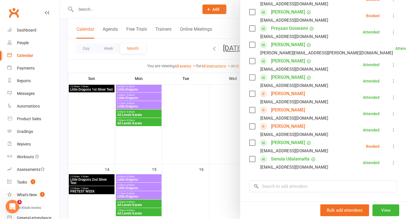
click at [210, 136] on div at bounding box center [233, 109] width 346 height 219
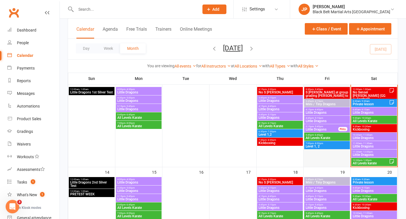
scroll to position [141, 0]
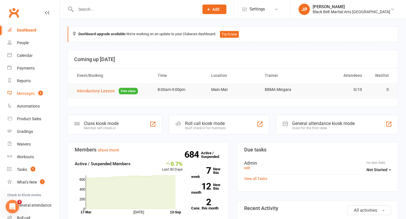
click at [27, 96] on link "Messages 2" at bounding box center [33, 93] width 52 height 13
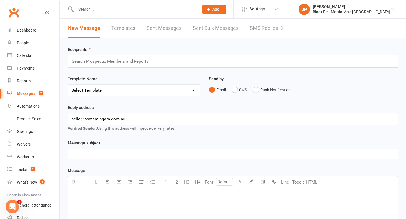
click at [261, 26] on link "SMS Replies 2" at bounding box center [267, 28] width 34 height 19
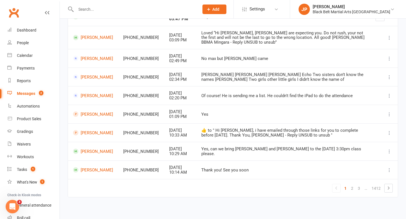
scroll to position [106, 0]
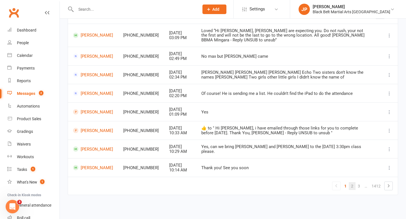
click at [351, 185] on link "2" at bounding box center [352, 186] width 7 height 8
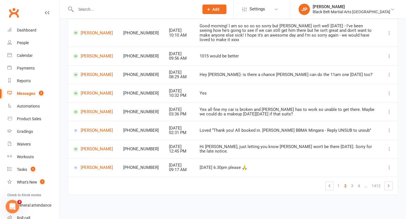
scroll to position [115, 0]
click at [27, 36] on link "Dashboard" at bounding box center [33, 30] width 52 height 13
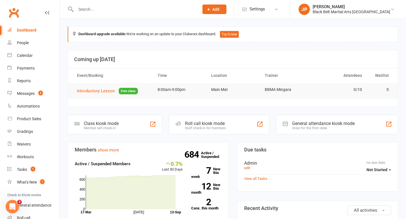
click at [101, 10] on input "text" at bounding box center [134, 9] width 121 height 8
click at [19, 54] on div "Calendar" at bounding box center [25, 55] width 16 height 5
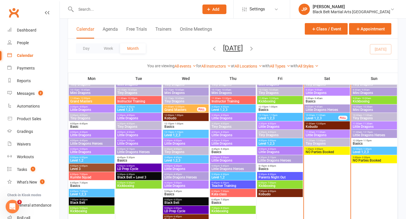
scroll to position [275, 0]
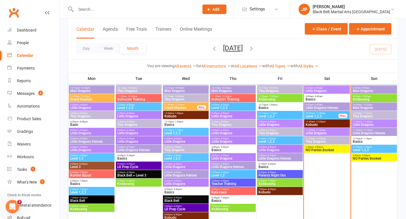
click at [279, 140] on span "Level 1,2,3" at bounding box center [279, 141] width 43 height 3
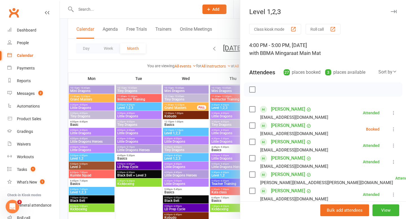
click at [294, 110] on link "Ashlyn Brennan" at bounding box center [288, 109] width 34 height 9
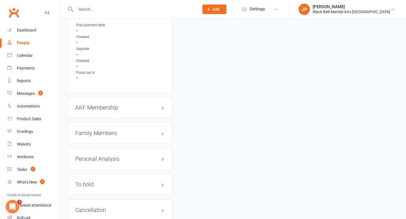
scroll to position [569, 0]
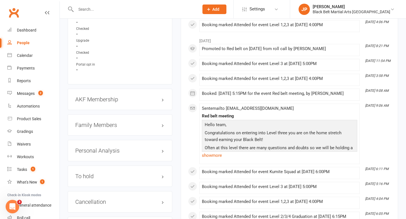
click at [106, 122] on h3 "Family Members" at bounding box center [119, 125] width 89 height 6
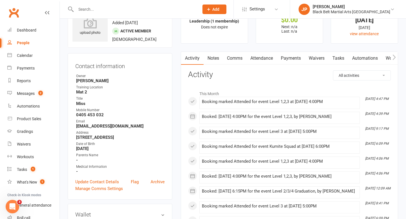
scroll to position [28, 0]
